Goal: Transaction & Acquisition: Download file/media

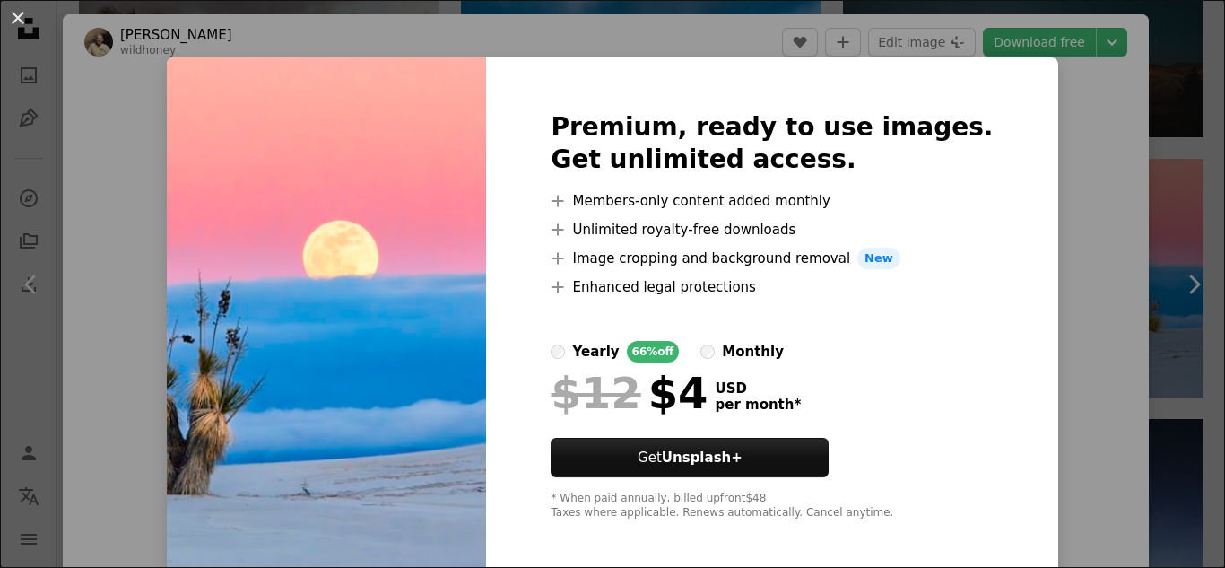
scroll to position [90, 0]
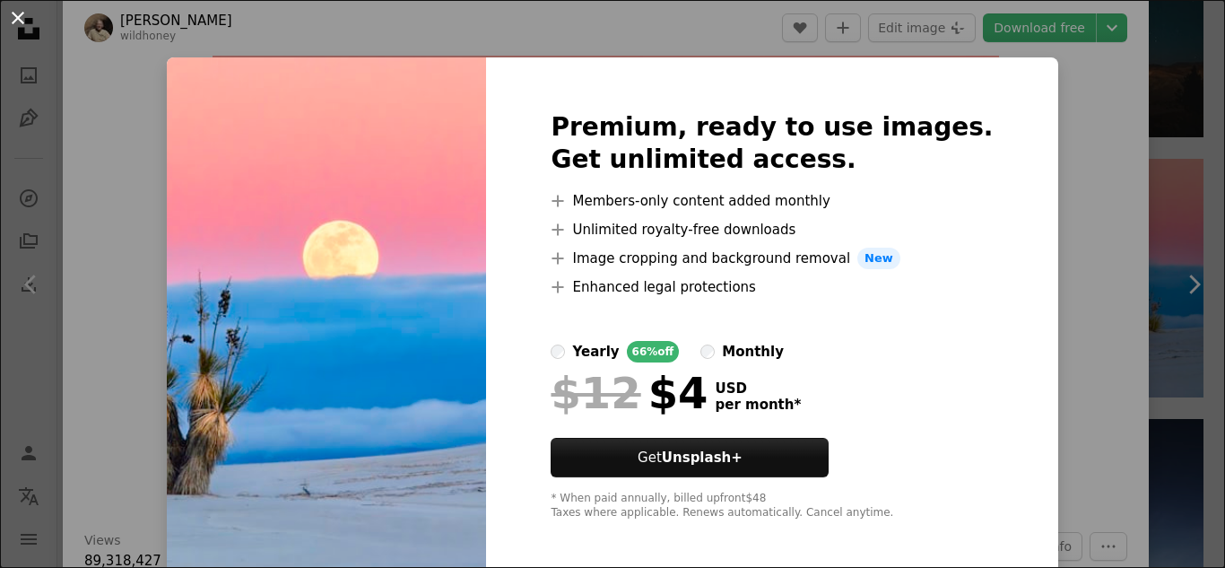
click at [29, 22] on button "An X shape" at bounding box center [18, 18] width 22 height 22
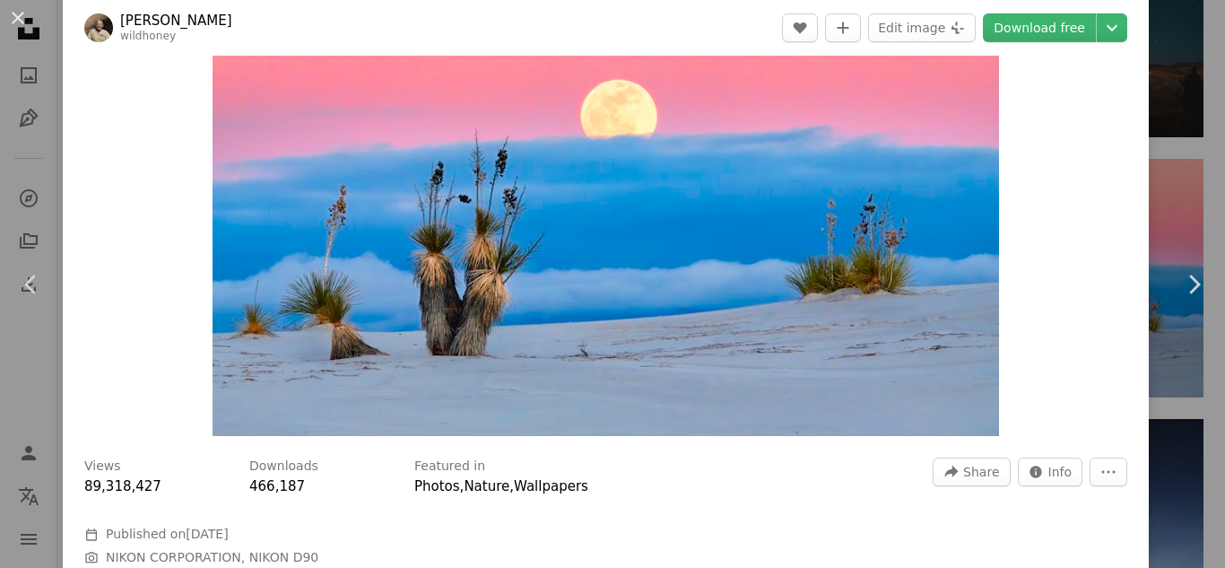
scroll to position [359, 0]
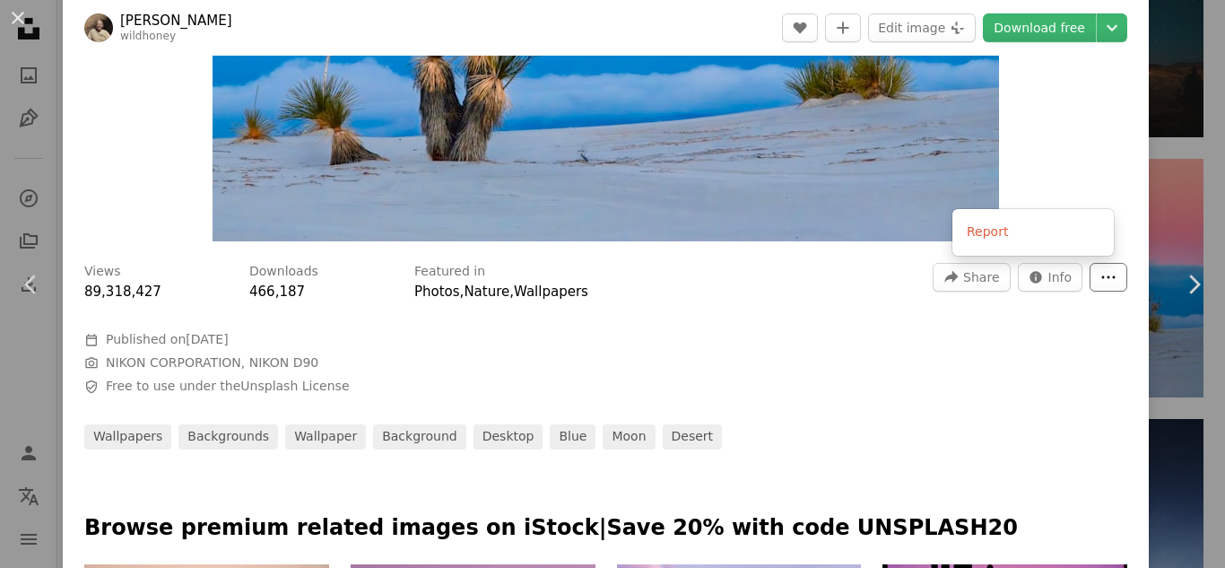
click at [1090, 286] on button "More Actions" at bounding box center [1109, 277] width 38 height 29
click at [802, 206] on dialog "An X shape Chevron left Chevron right [PERSON_NAME] wildhoney A heart A plus si…" at bounding box center [612, 284] width 1225 height 568
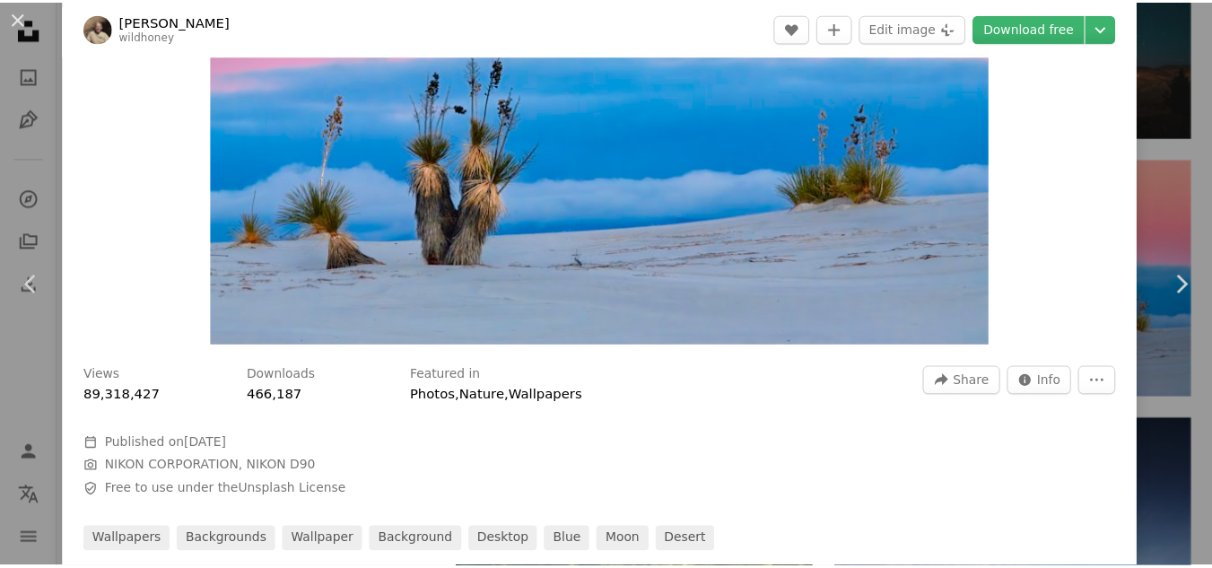
scroll to position [0, 0]
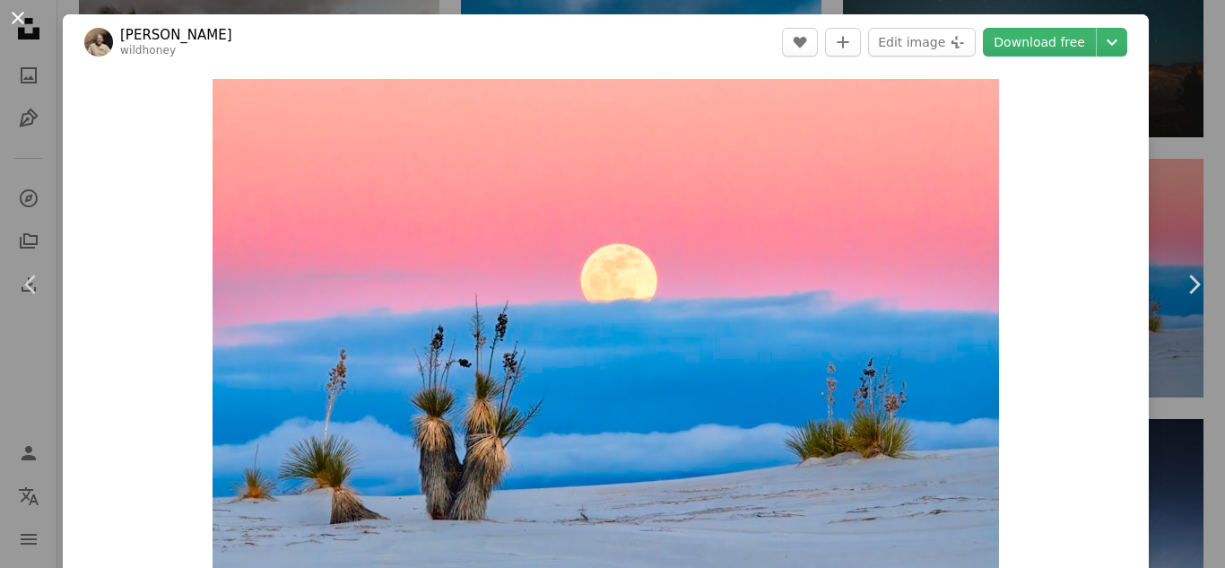
click at [7, 10] on button "An X shape" at bounding box center [18, 18] width 22 height 22
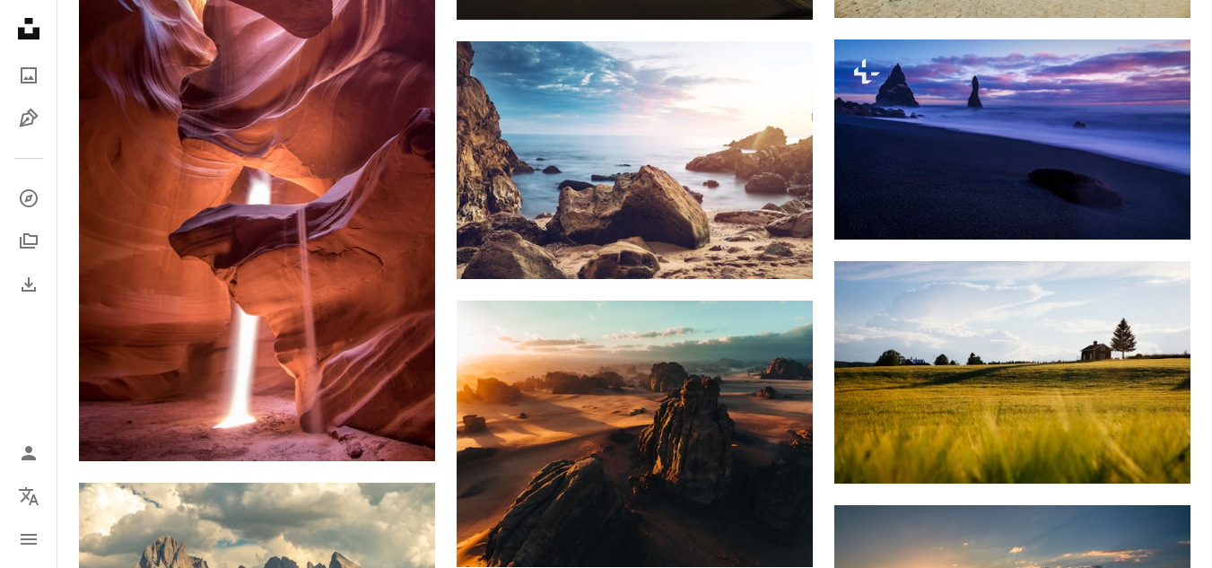
scroll to position [29043, 0]
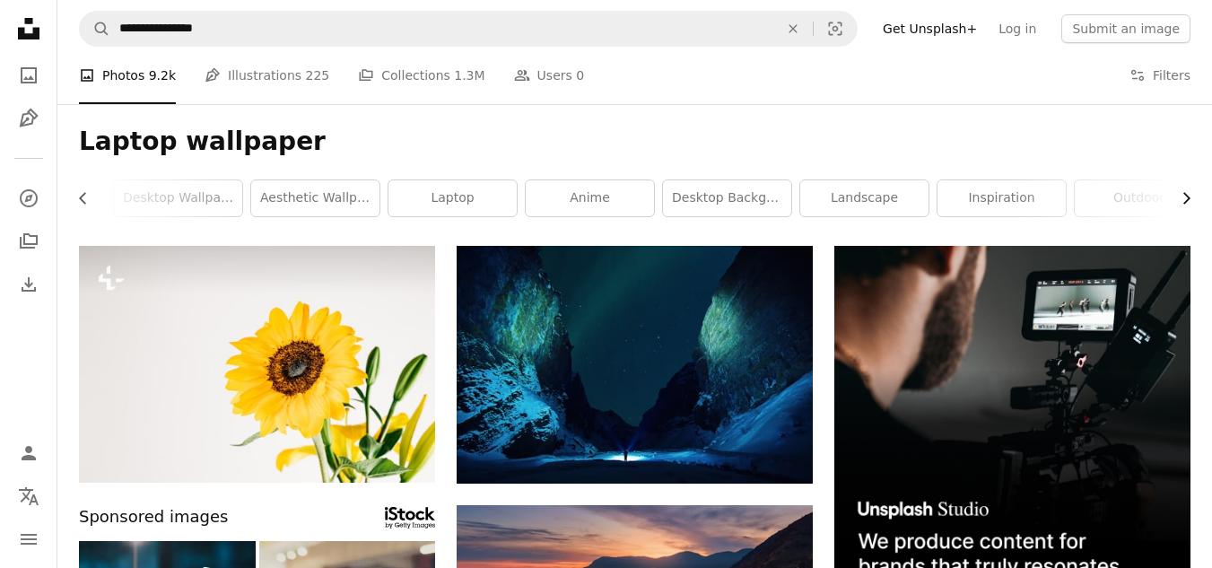
click at [1189, 193] on icon "Chevron right" at bounding box center [1186, 198] width 18 height 18
click at [1189, 196] on div "outdoor" at bounding box center [1125, 198] width 130 height 38
click at [562, 205] on link "anime" at bounding box center [576, 198] width 128 height 36
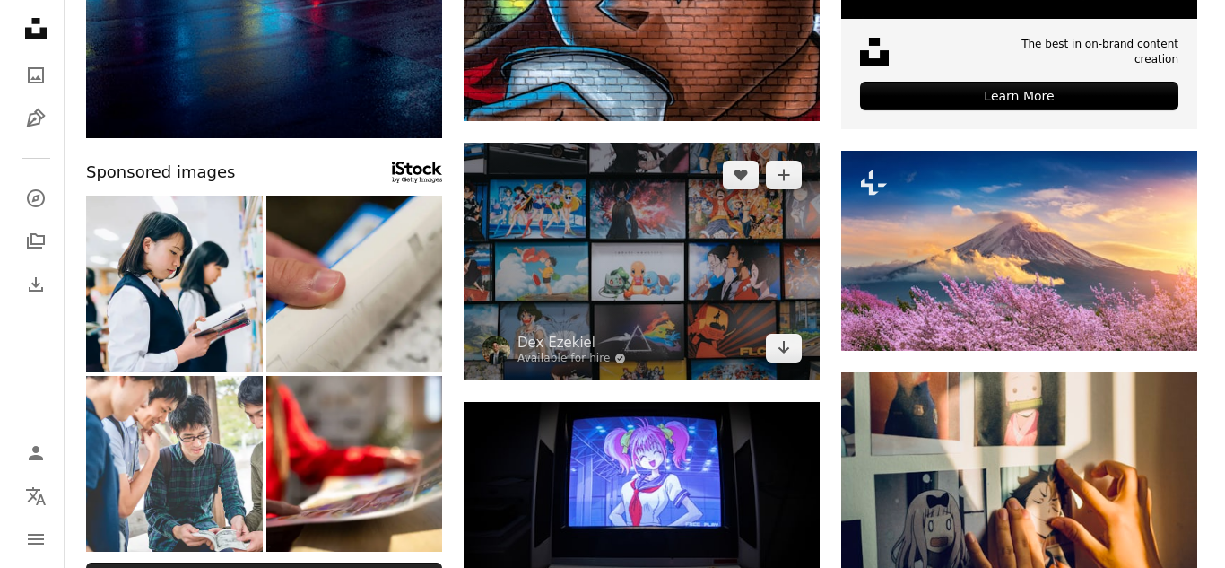
scroll to position [538, 0]
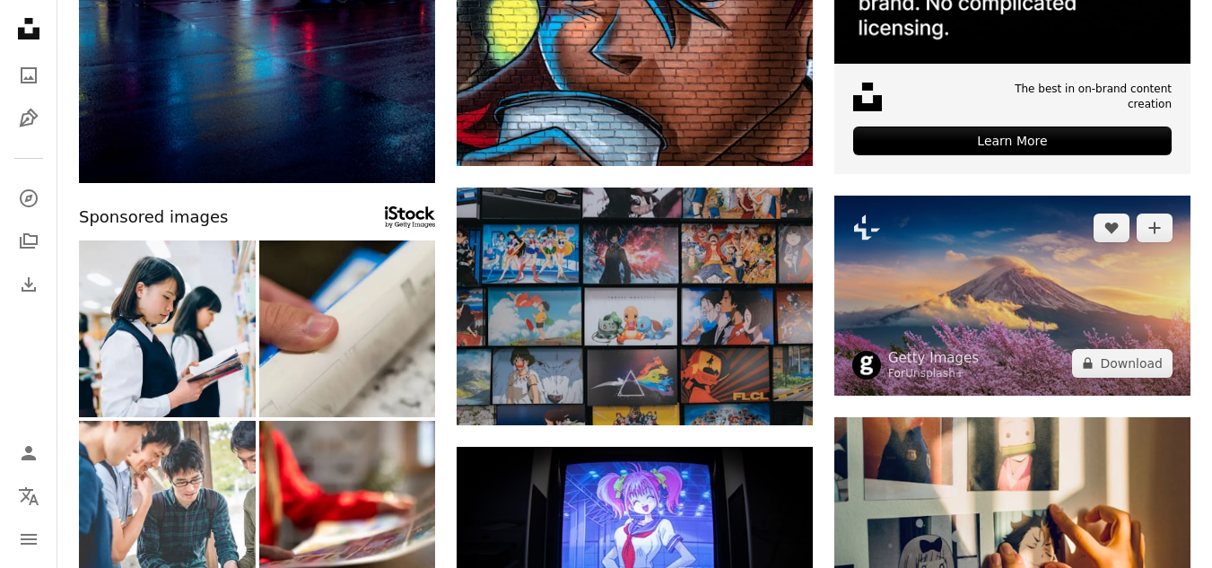
click at [962, 300] on img at bounding box center [1012, 296] width 356 height 200
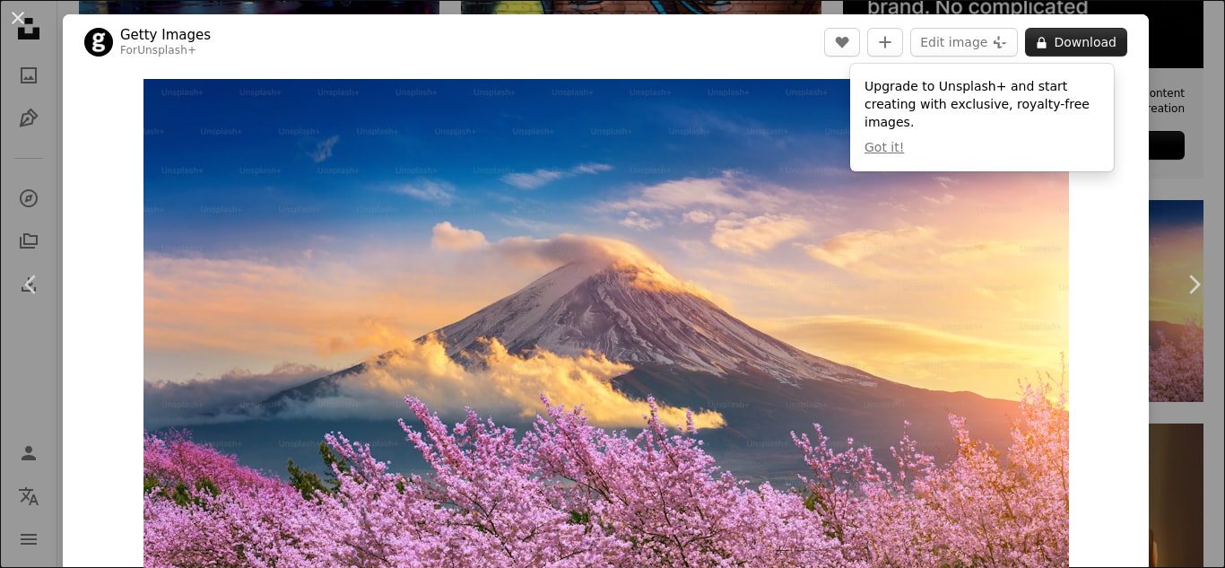
click at [1073, 54] on button "A lock Download" at bounding box center [1076, 42] width 102 height 29
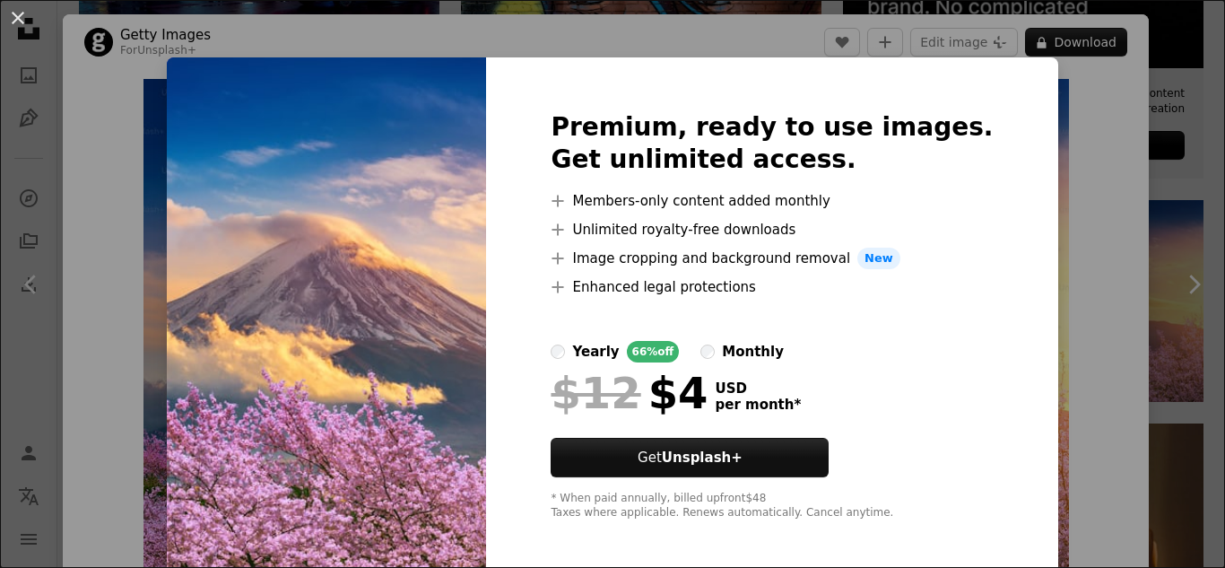
click at [300, 160] on img at bounding box center [326, 315] width 319 height 517
drag, startPoint x: 1220, startPoint y: 83, endPoint x: 1175, endPoint y: 95, distance: 46.3
drag, startPoint x: 1118, startPoint y: 93, endPoint x: 502, endPoint y: 33, distance: 618.2
click at [1118, 92] on div "An X shape Premium, ready to use images. Get unlimited access. A plus sign Memb…" at bounding box center [612, 284] width 1225 height 568
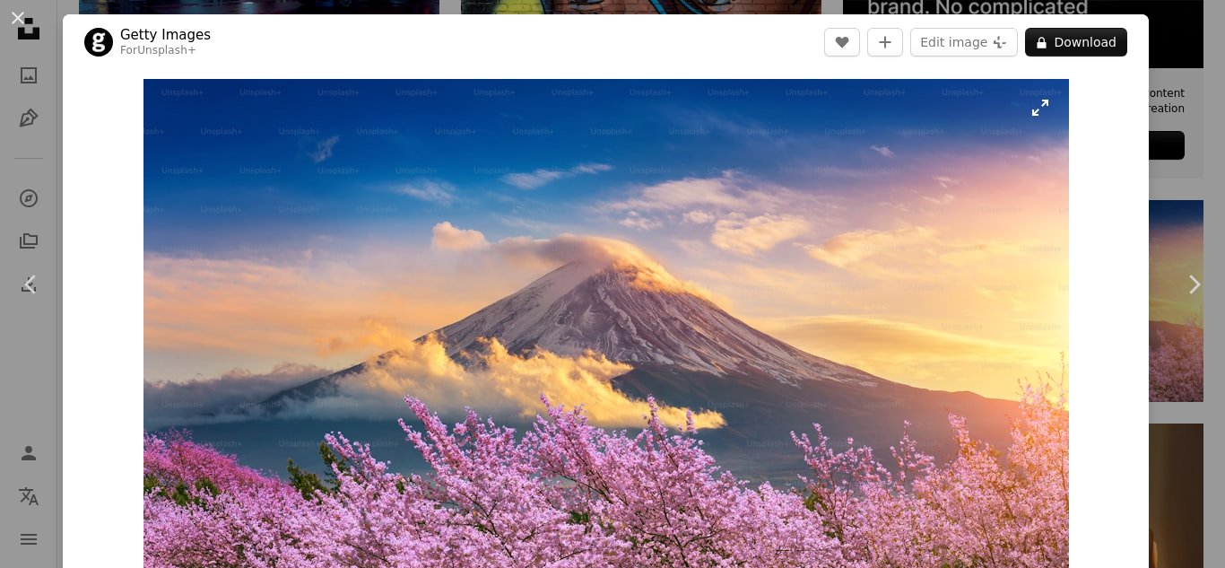
click at [1032, 104] on img "Zoom in on this image" at bounding box center [607, 339] width 926 height 521
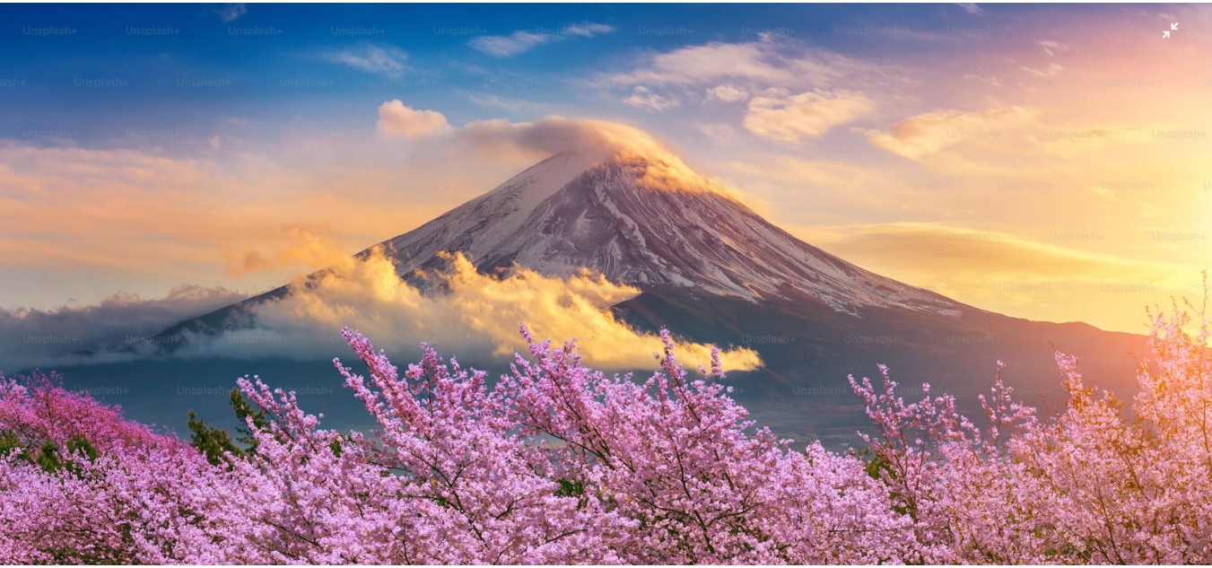
scroll to position [106, 0]
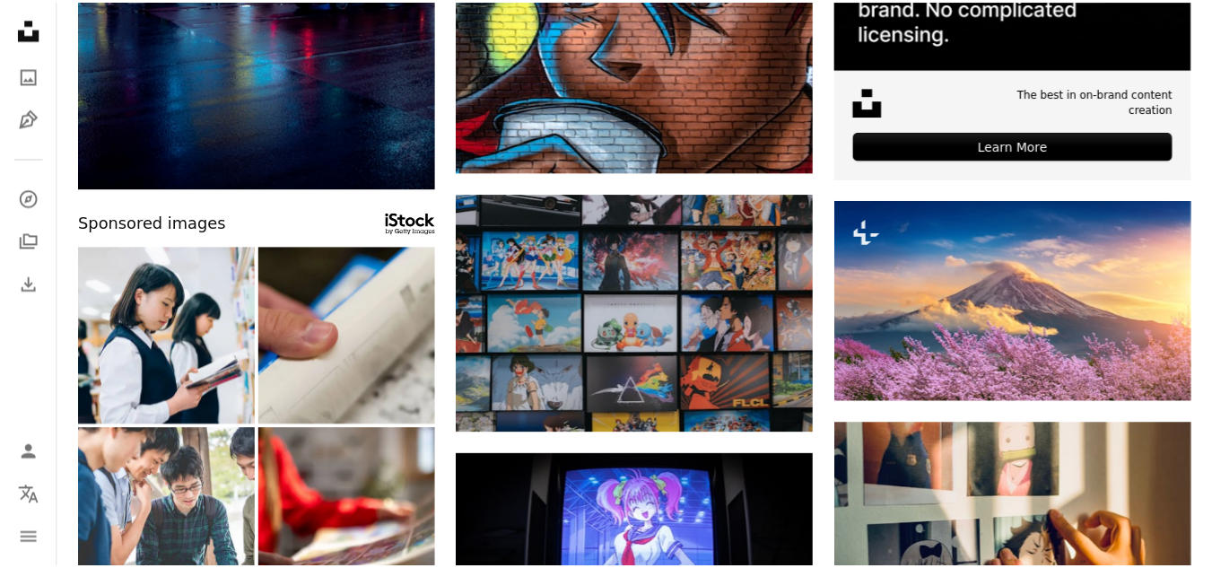
scroll to position [0, 515]
